Goal: Check status: Check status

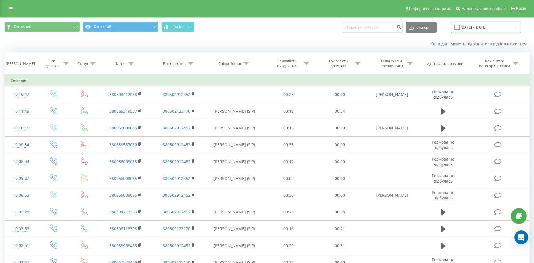
click at [475, 27] on input "[DATE] - [DATE]" at bounding box center [487, 27] width 70 height 11
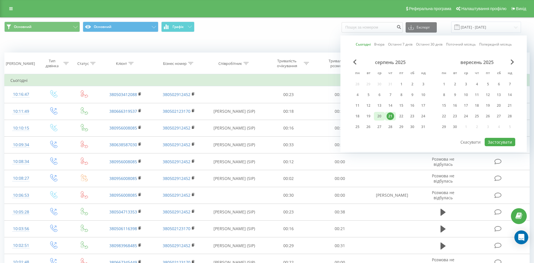
click at [381, 116] on div "20" at bounding box center [380, 117] width 8 height 8
click at [499, 143] on button "Застосувати" at bounding box center [500, 142] width 31 height 8
type input "[DATE] - [DATE]"
